Goal: Information Seeking & Learning: Learn about a topic

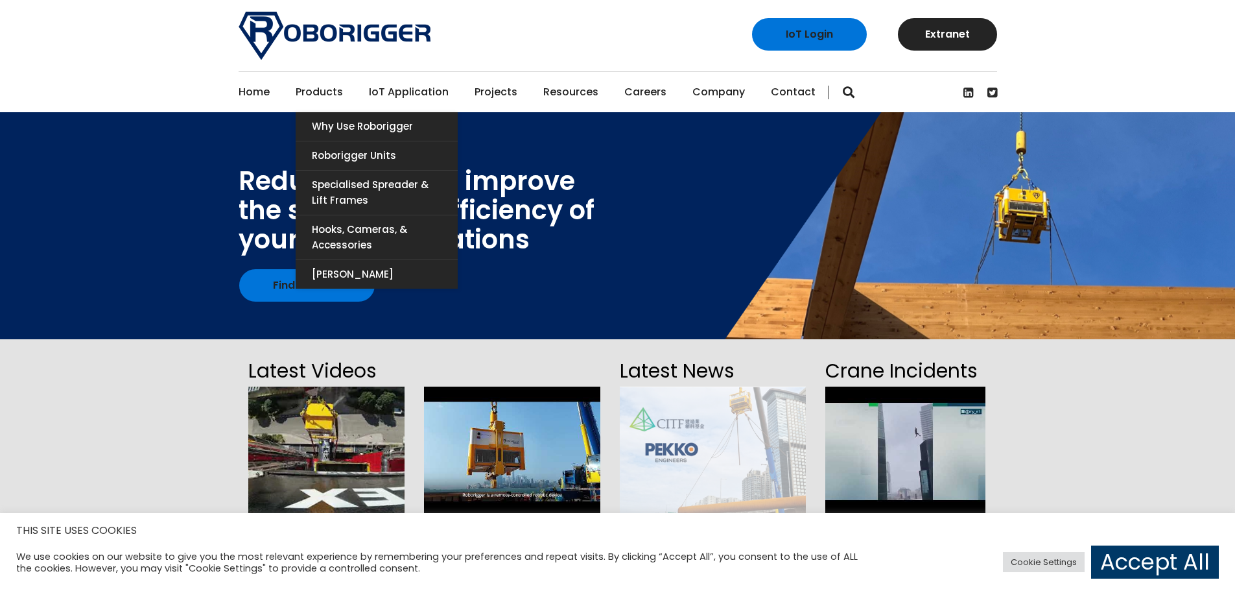
click at [318, 89] on link "Products" at bounding box center [319, 92] width 47 height 40
click at [384, 165] on link "Roborigger Units" at bounding box center [377, 155] width 162 height 29
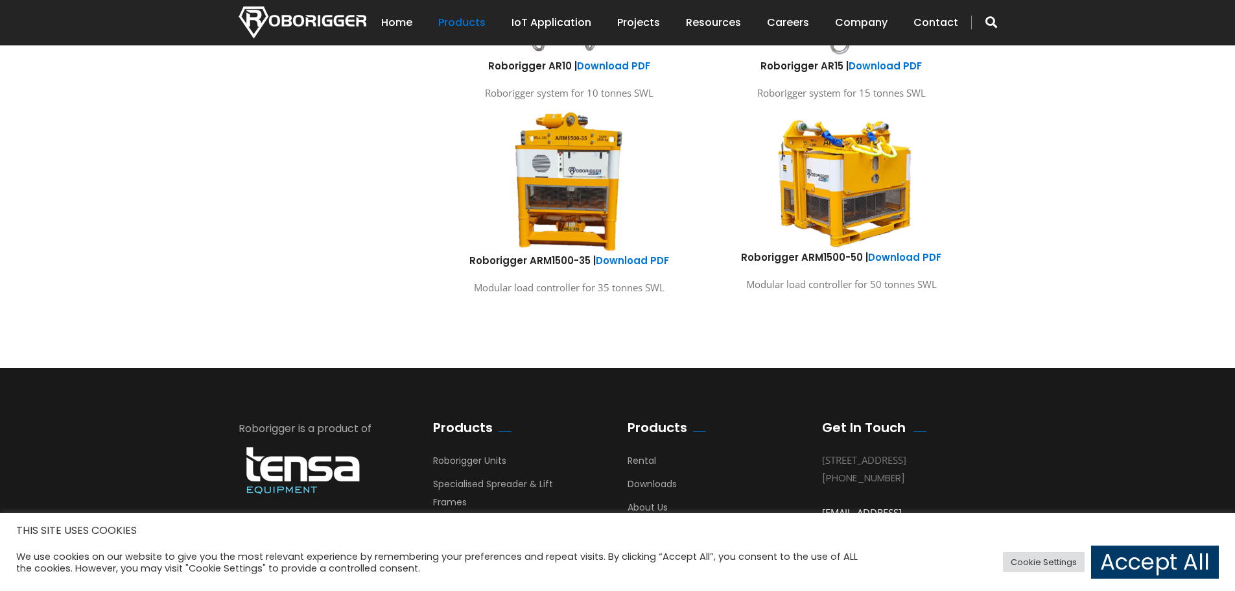
scroll to position [519, 0]
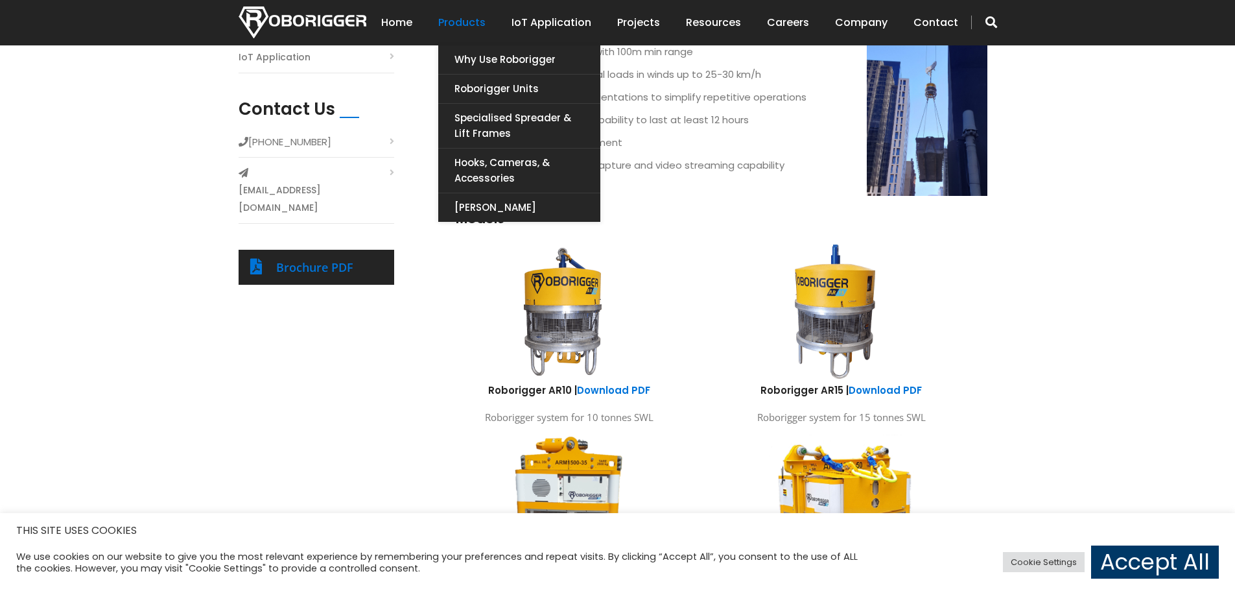
click at [463, 20] on link "Products" at bounding box center [461, 23] width 47 height 40
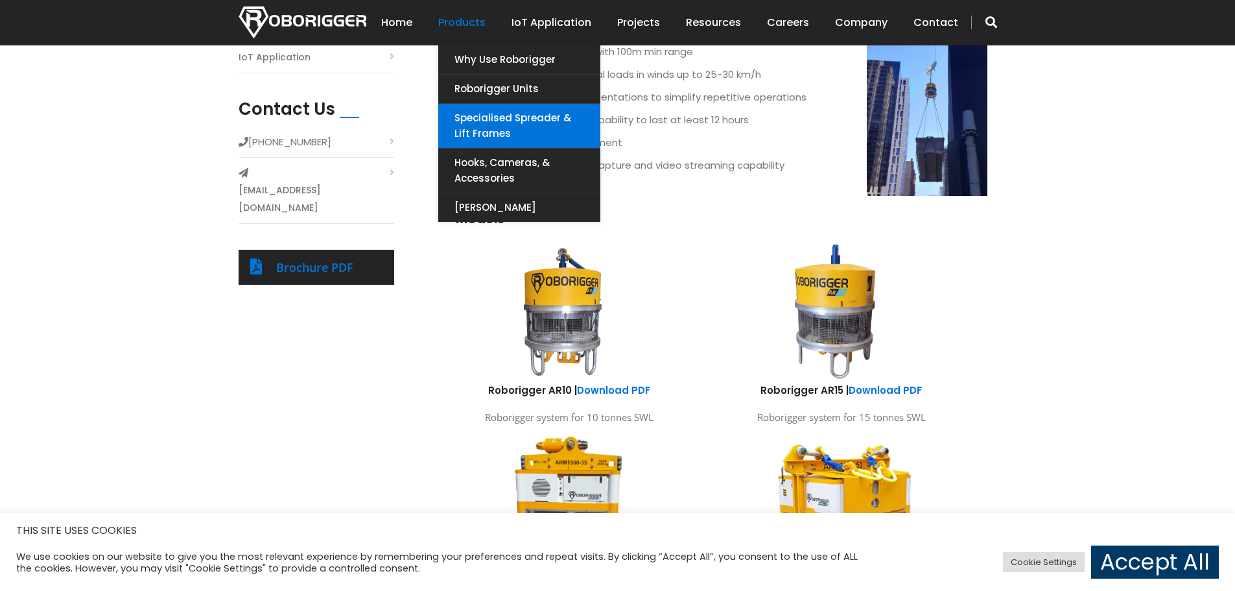
click at [494, 113] on link "Specialised Spreader & Lift Frames" at bounding box center [519, 126] width 162 height 44
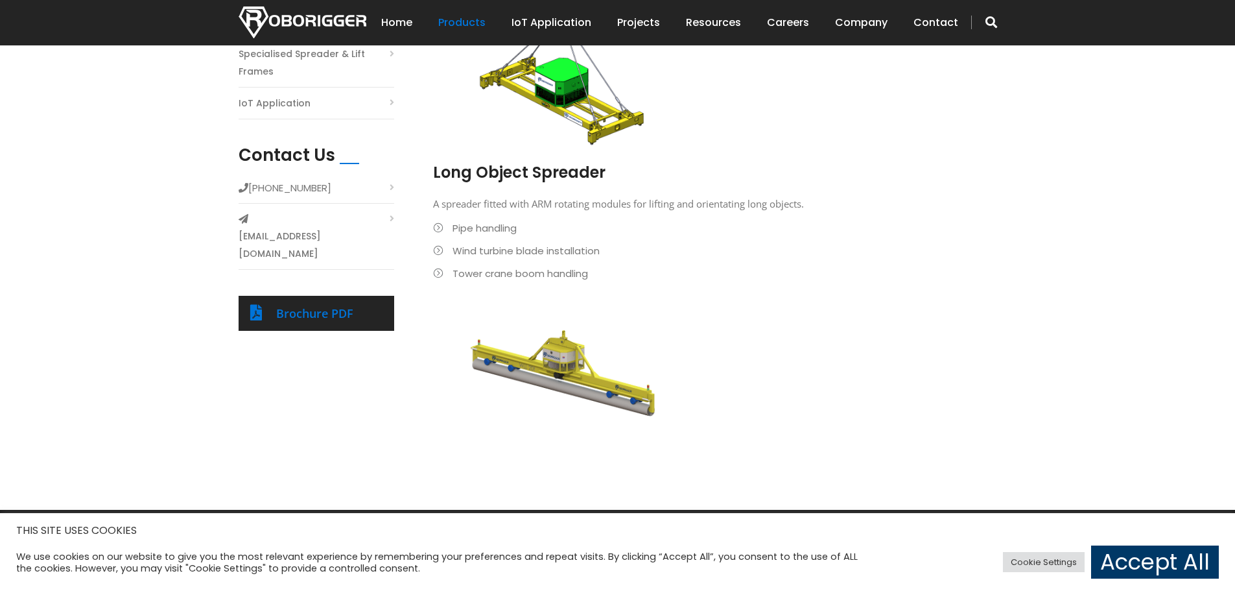
scroll to position [519, 0]
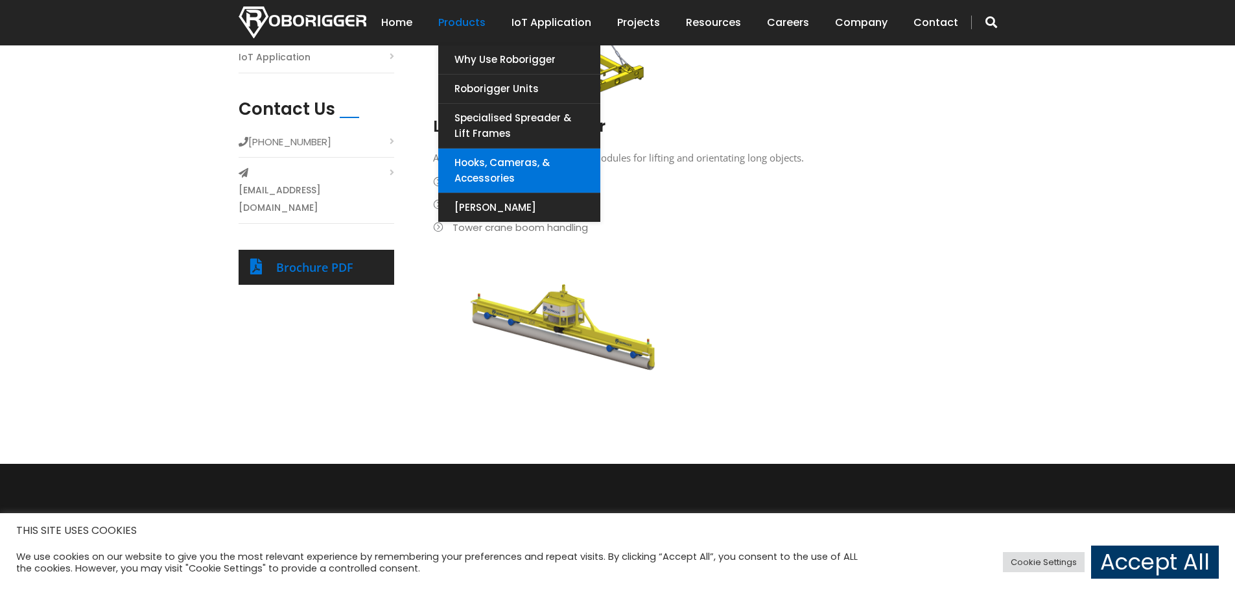
click at [508, 172] on link "Hooks, Cameras, & Accessories" at bounding box center [519, 170] width 162 height 44
